Goal: Information Seeking & Learning: Understand process/instructions

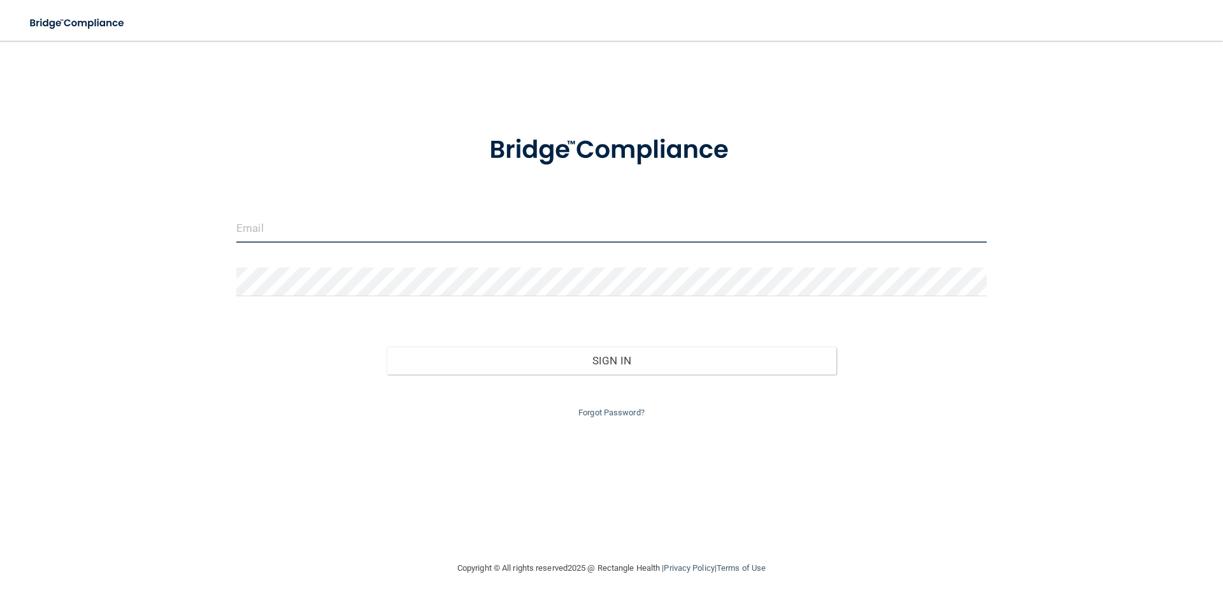
click at [513, 225] on input "email" at bounding box center [611, 228] width 750 height 29
type input "[EMAIL_ADDRESS][DOMAIN_NAME]"
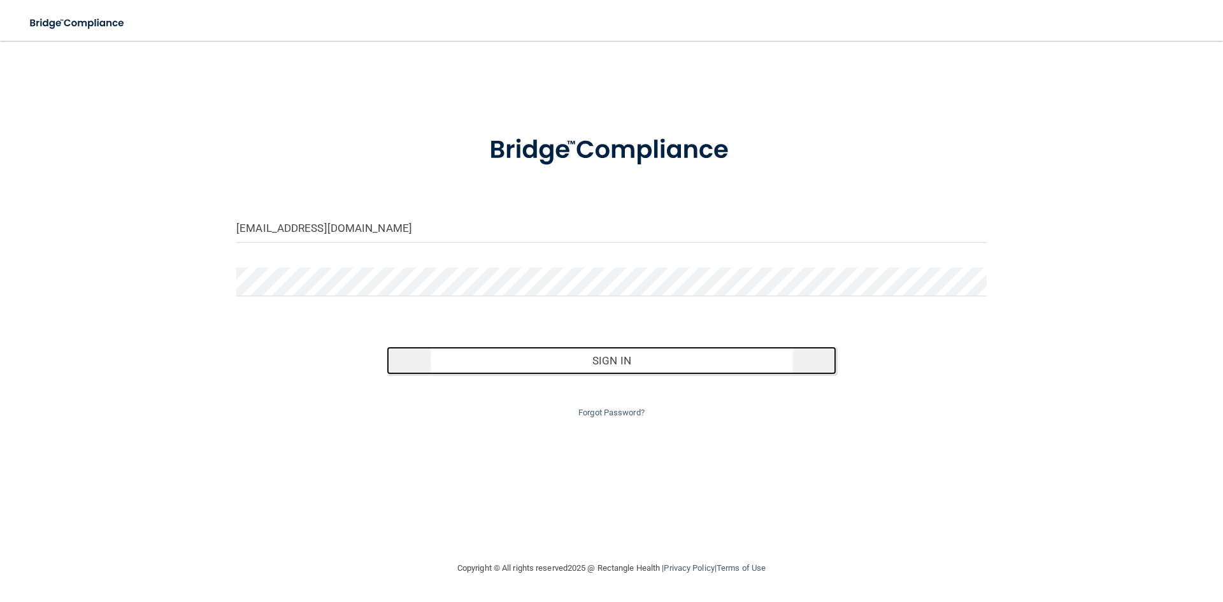
click at [588, 357] on button "Sign In" at bounding box center [612, 360] width 450 height 28
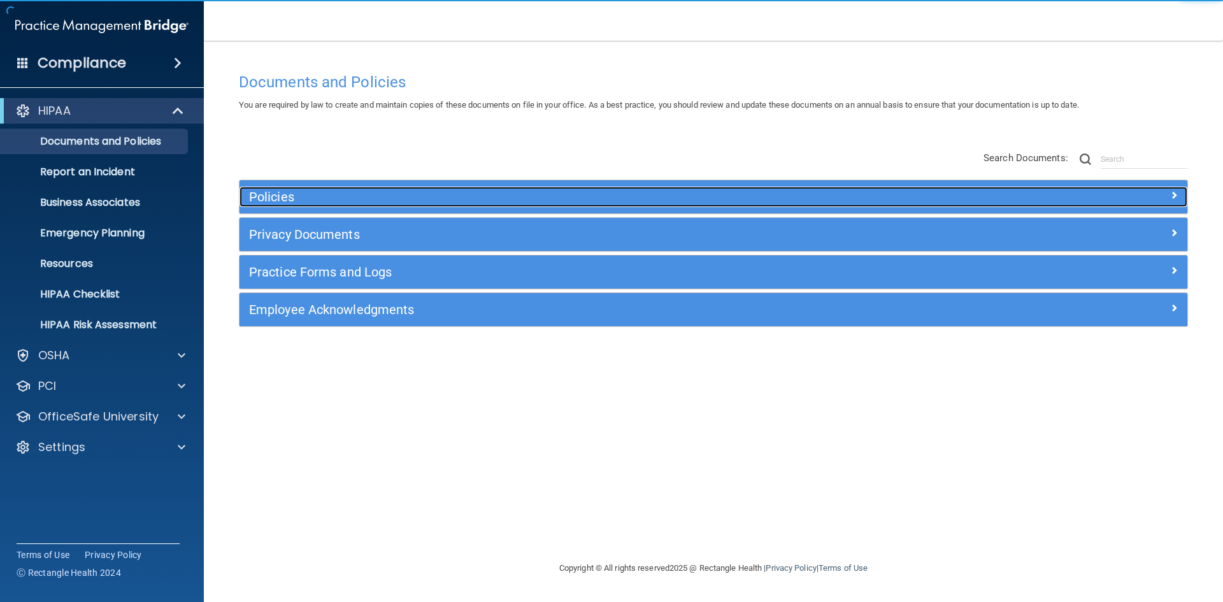
click at [429, 194] on h5 "Policies" at bounding box center [595, 197] width 692 height 14
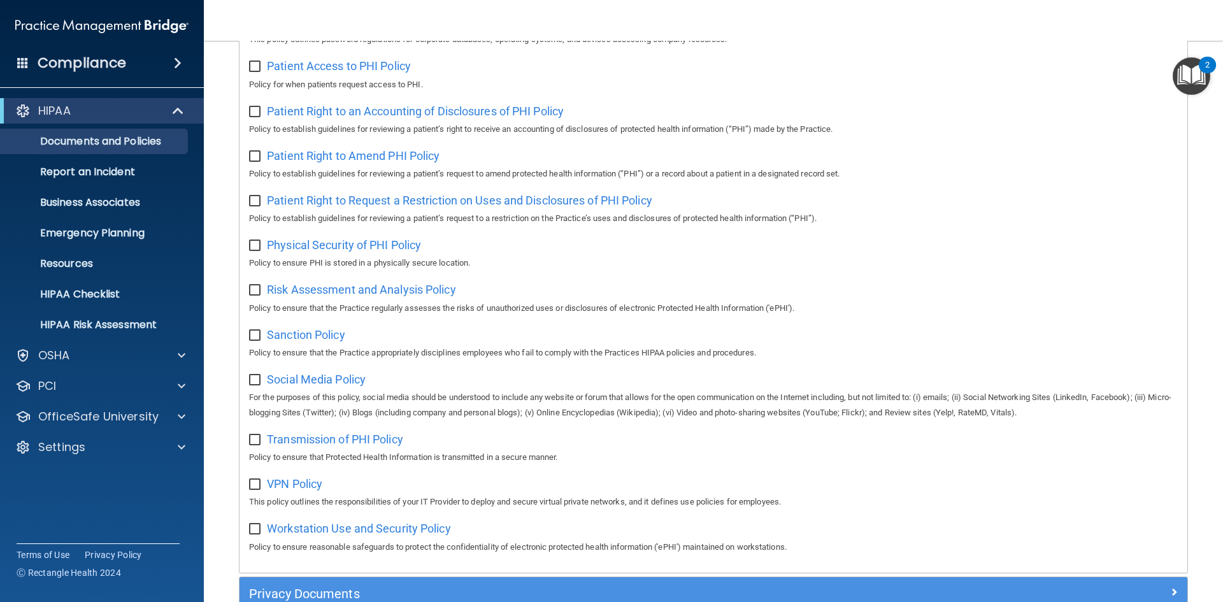
scroll to position [700, 0]
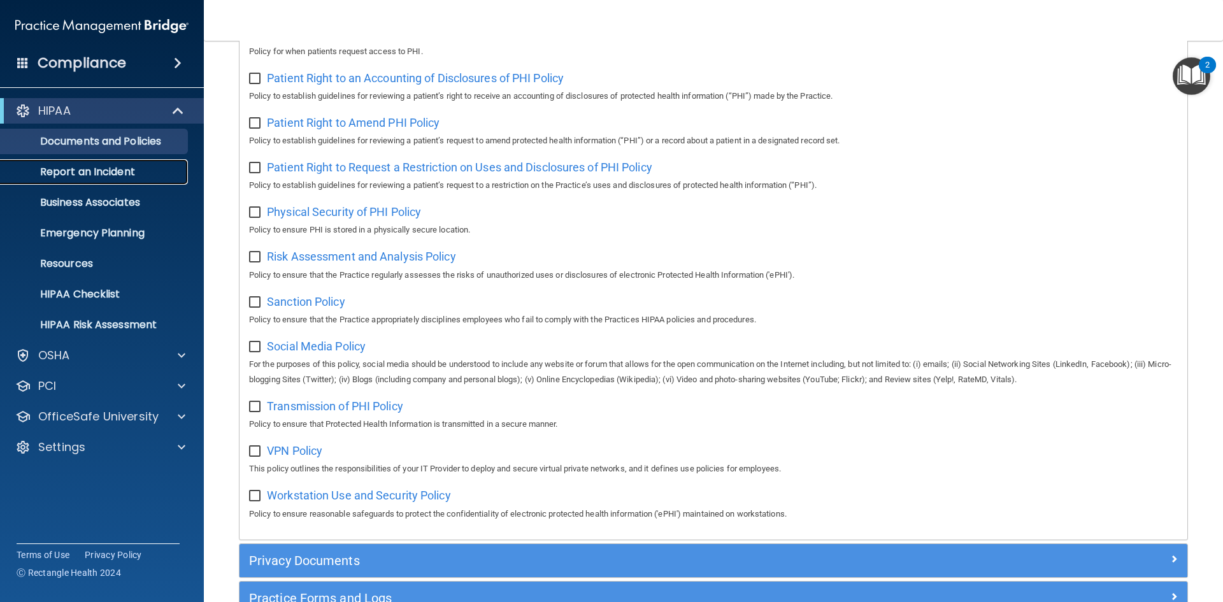
click at [100, 161] on link "Report an Incident" at bounding box center [87, 171] width 201 height 25
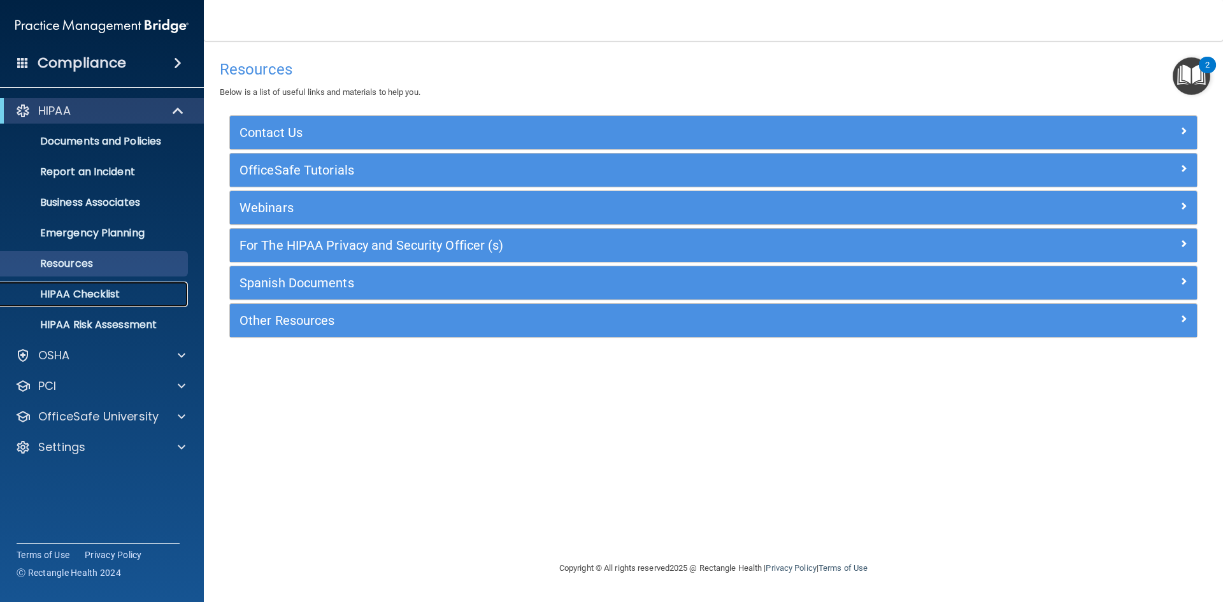
click at [72, 294] on p "HIPAA Checklist" at bounding box center [95, 294] width 174 height 13
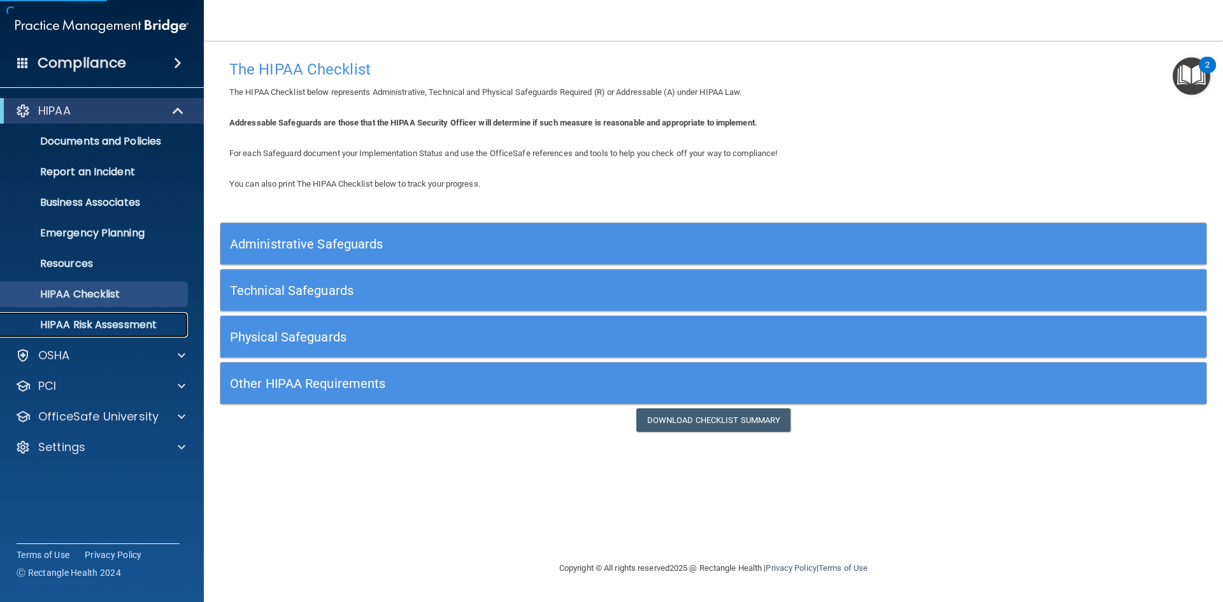
click at [103, 322] on p "HIPAA Risk Assessment" at bounding box center [95, 324] width 174 height 13
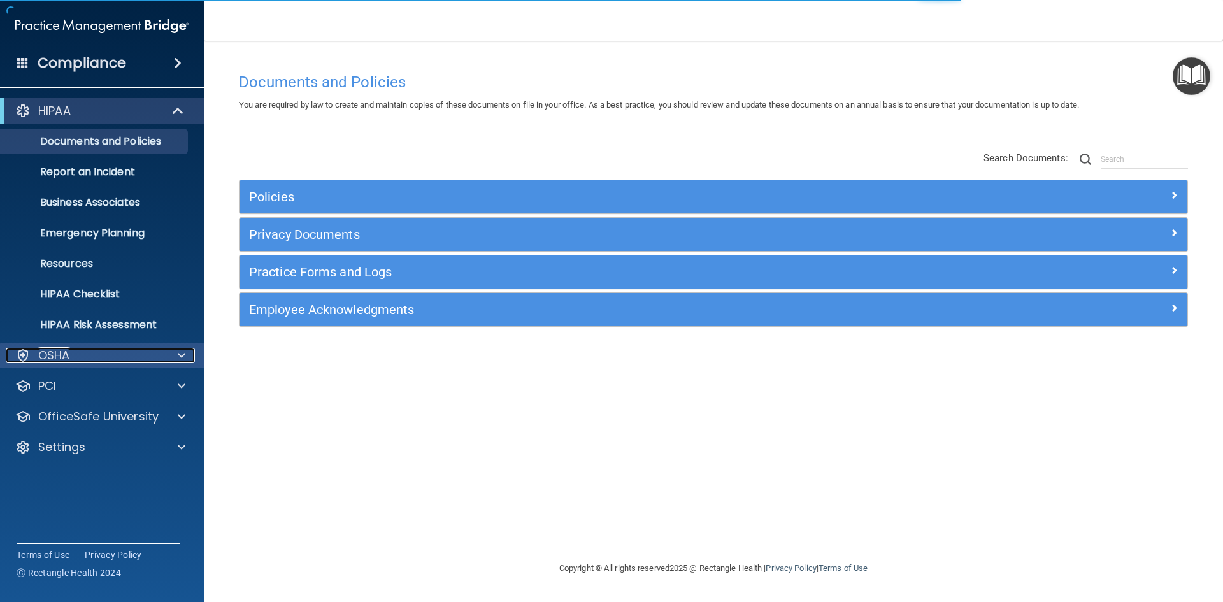
click at [30, 357] on div at bounding box center [22, 355] width 15 height 15
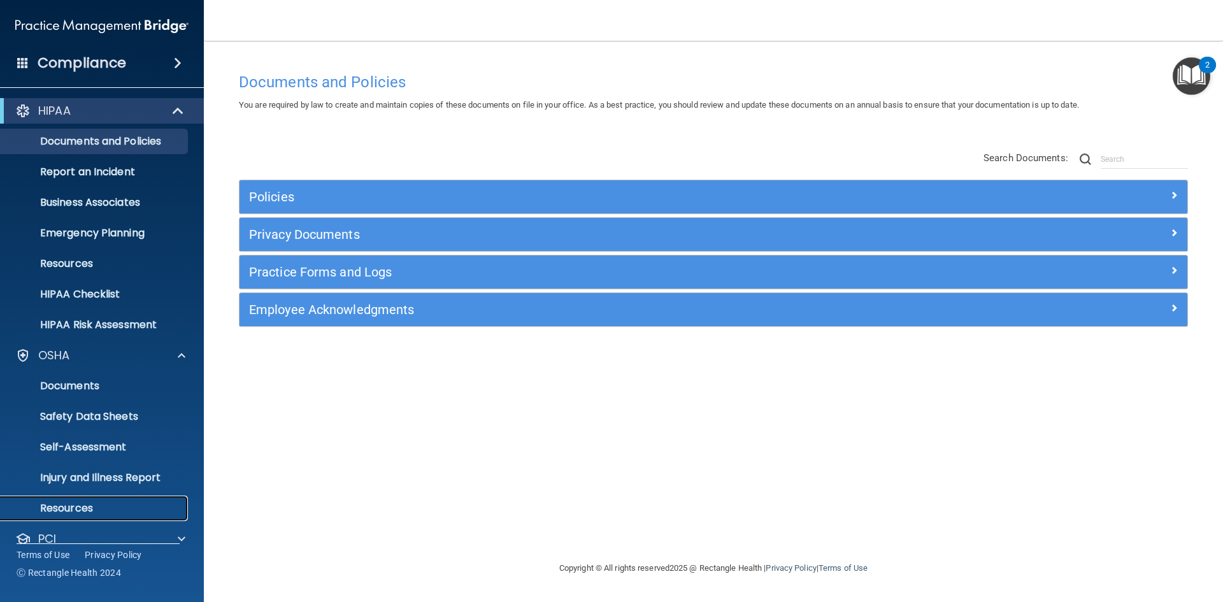
click at [72, 502] on p "Resources" at bounding box center [95, 508] width 174 height 13
